Goal: Find specific page/section: Find specific page/section

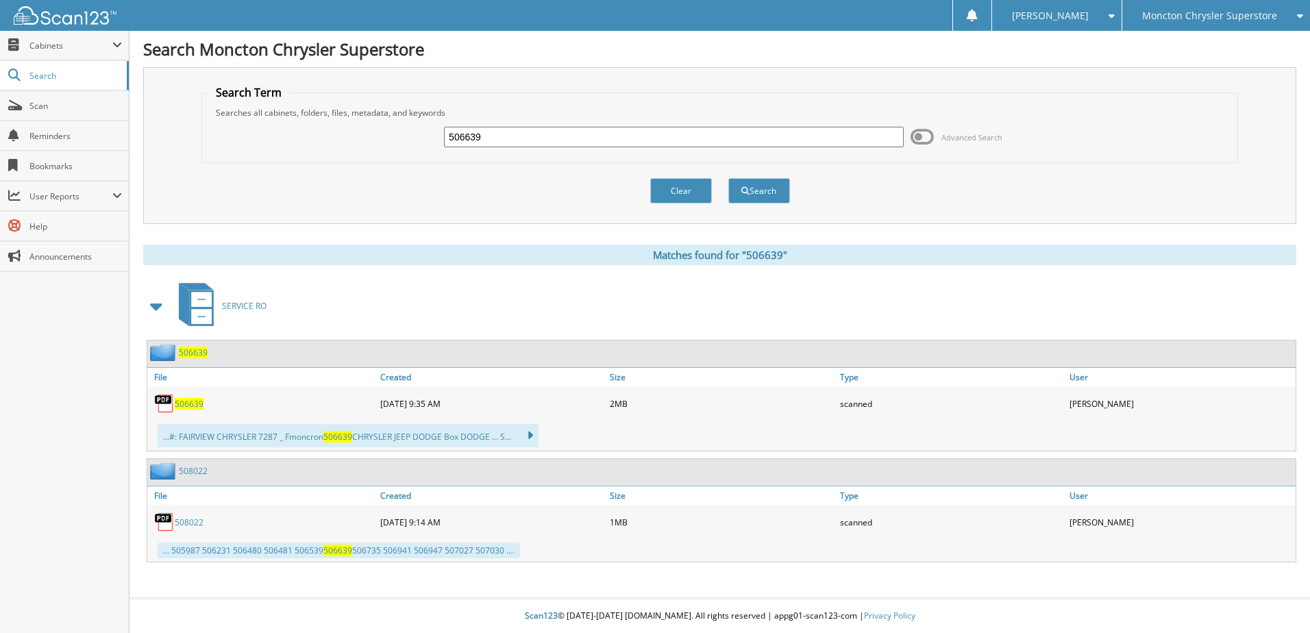
drag, startPoint x: 500, startPoint y: 138, endPoint x: 450, endPoint y: 139, distance: 50.7
click at [450, 139] on input "506639" at bounding box center [674, 137] width 460 height 21
type input "508266"
click at [728, 178] on button "Search" at bounding box center [759, 190] width 62 height 25
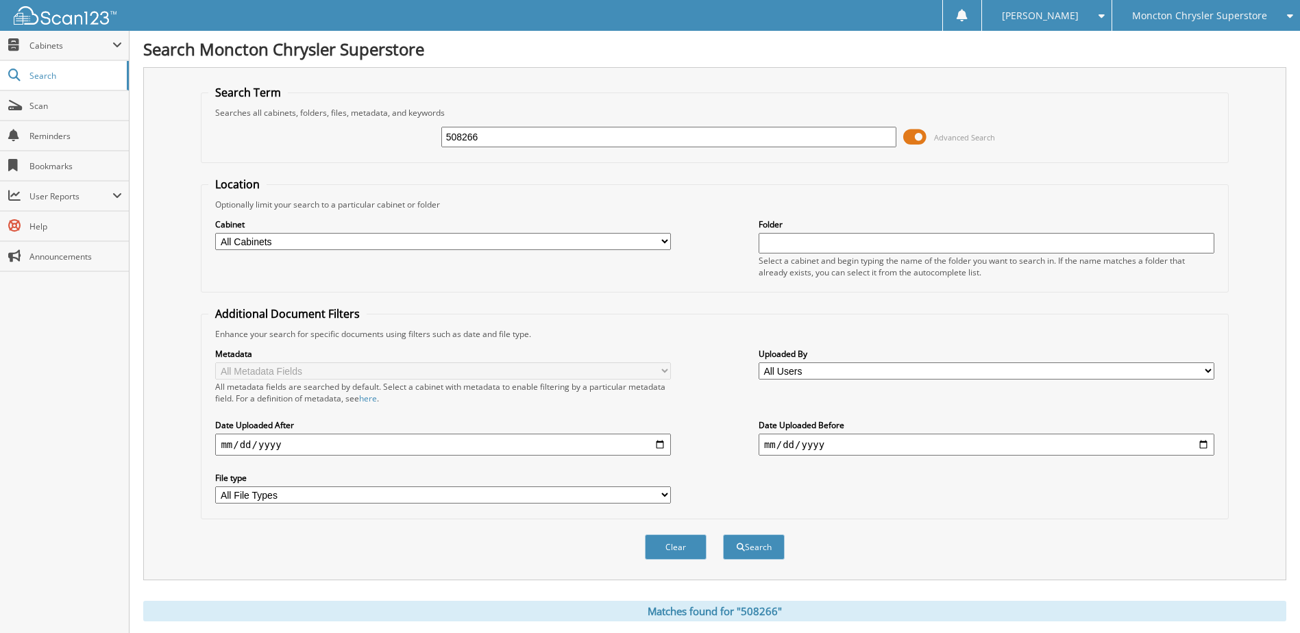
click at [909, 135] on span at bounding box center [914, 137] width 23 height 21
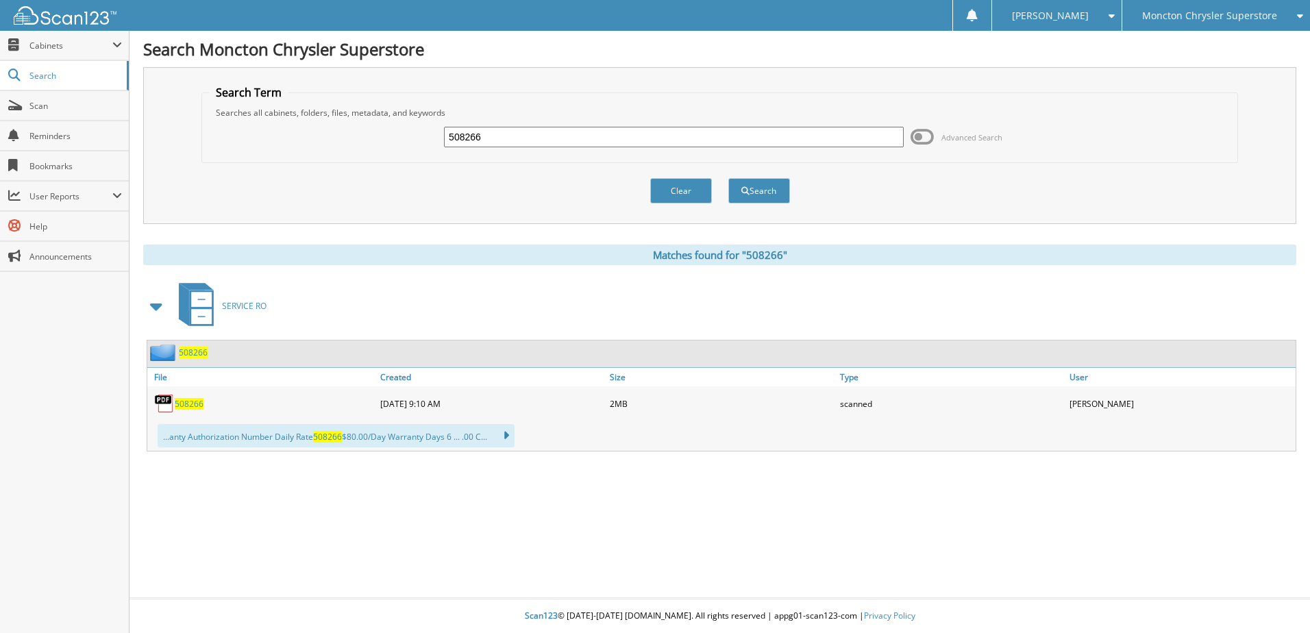
click at [189, 408] on span "508266" at bounding box center [189, 404] width 29 height 12
